Goal: Navigation & Orientation: Find specific page/section

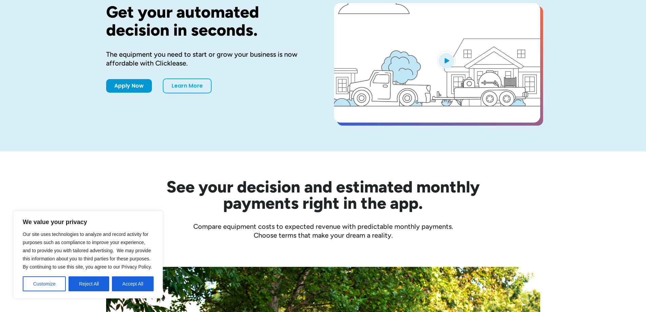
scroll to position [68, 0]
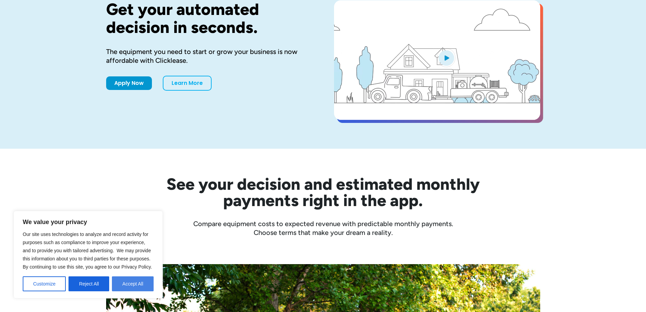
click at [137, 285] on button "Accept All" at bounding box center [133, 283] width 42 height 15
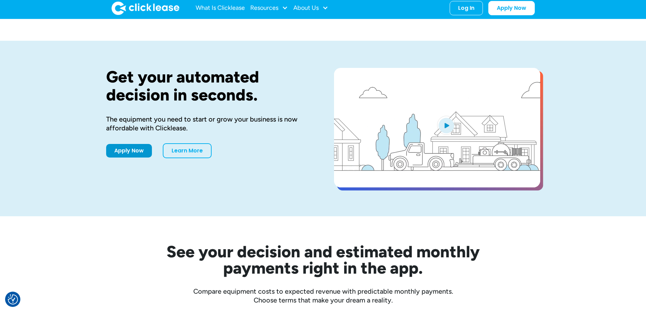
scroll to position [0, 0]
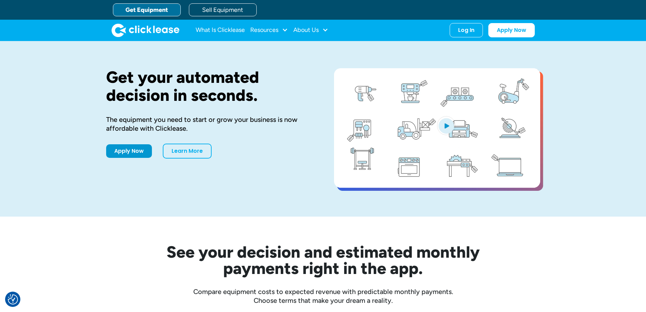
click at [162, 31] on img "home" at bounding box center [146, 30] width 68 height 14
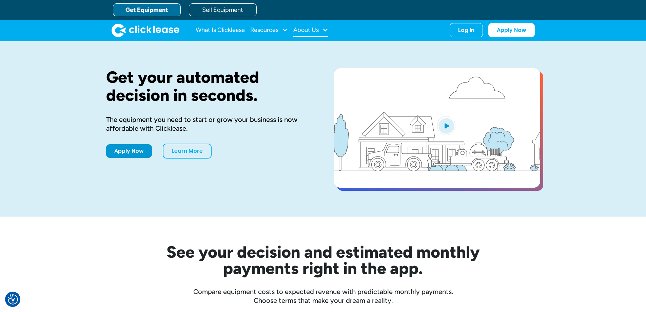
click at [322, 32] on div "About Us" at bounding box center [310, 30] width 35 height 14
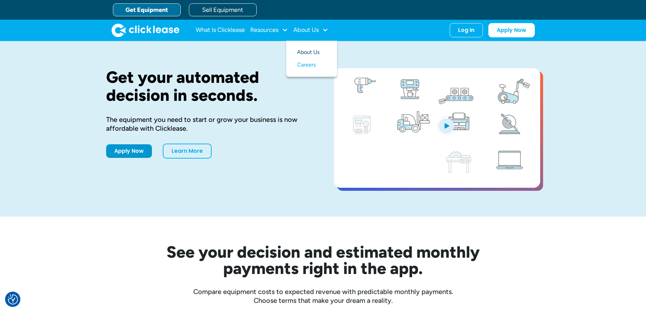
click at [310, 52] on link "About Us" at bounding box center [311, 52] width 29 height 13
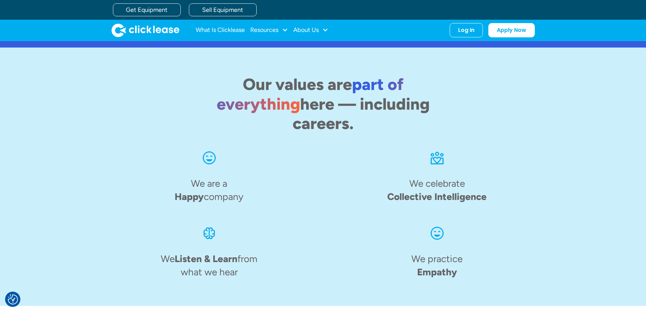
scroll to position [747, 0]
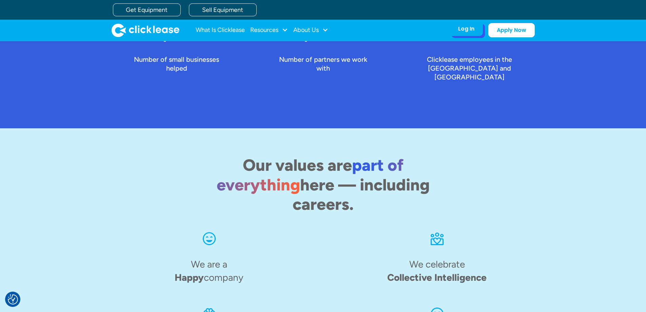
click at [466, 30] on div "Log In" at bounding box center [466, 28] width 16 height 7
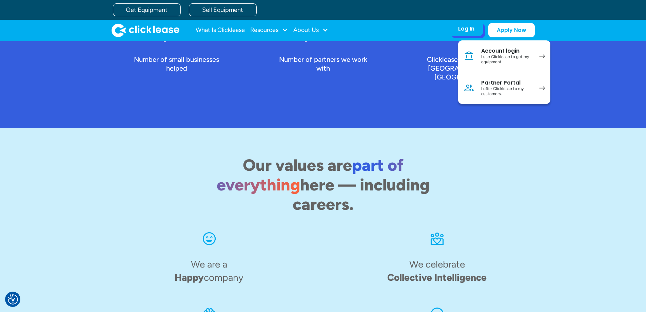
click at [490, 60] on div "I use Clicklease to get my equipment" at bounding box center [506, 59] width 51 height 11
